Goal: Task Accomplishment & Management: Manage account settings

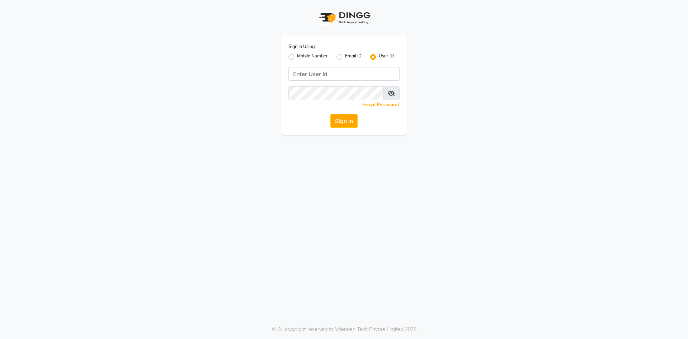
click at [297, 55] on label "Mobile Number" at bounding box center [312, 57] width 31 height 9
click at [297, 55] on input "Mobile Number" at bounding box center [299, 55] width 5 height 5
radio input "true"
radio input "false"
click at [320, 71] on input "Username" at bounding box center [355, 74] width 87 height 14
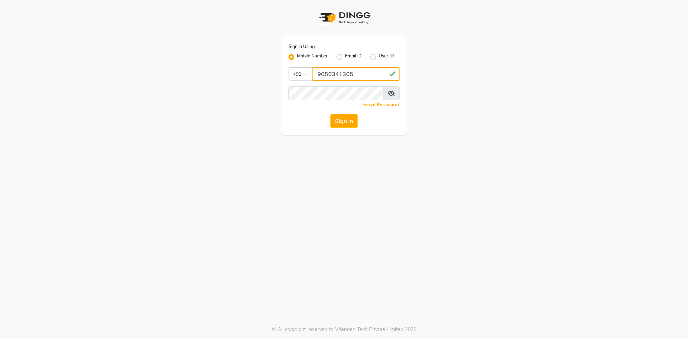
type input "9056341305"
click at [355, 118] on button "Sign In" at bounding box center [343, 121] width 27 height 14
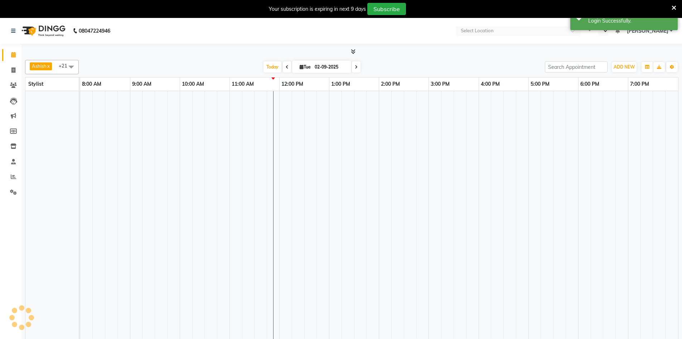
select select "en"
